Goal: Task Accomplishment & Management: Use online tool/utility

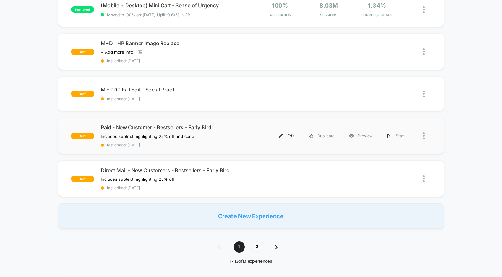
click at [287, 134] on div "Edit" at bounding box center [286, 136] width 30 height 14
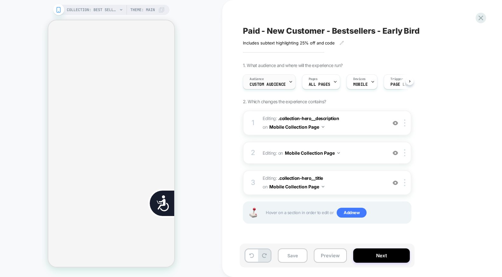
scroll to position [0, 0]
click at [270, 82] on span "Custom Audience" at bounding box center [267, 84] width 36 height 4
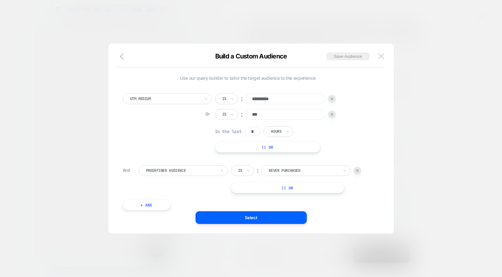
scroll to position [0, 0]
click at [384, 55] on img at bounding box center [381, 55] width 6 height 5
